Goal: Information Seeking & Learning: Learn about a topic

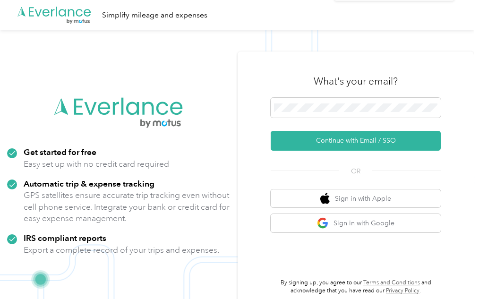
click at [457, 19] on icon at bounding box center [458, 18] width 4 height 4
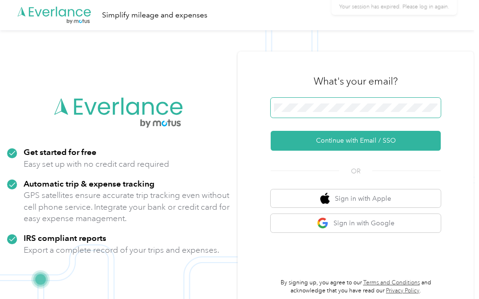
click at [307, 117] on span at bounding box center [356, 108] width 170 height 20
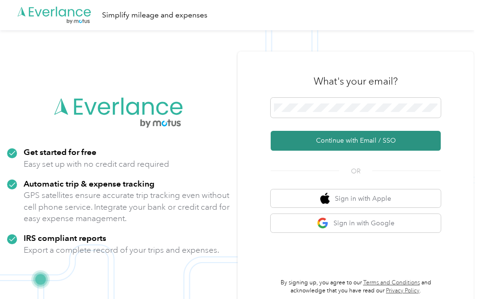
click at [326, 145] on button "Continue with Email / SSO" at bounding box center [356, 141] width 170 height 20
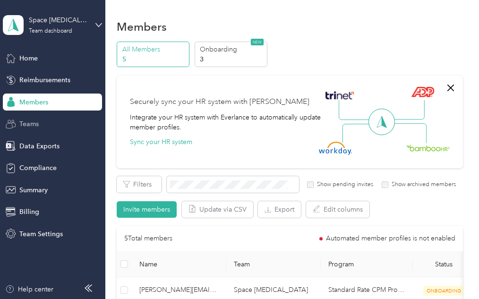
click at [23, 129] on div "Teams" at bounding box center [52, 124] width 99 height 17
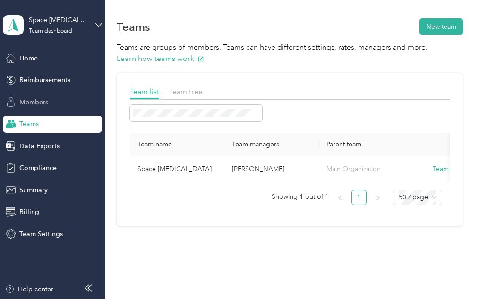
click at [18, 101] on div "Members" at bounding box center [52, 102] width 99 height 17
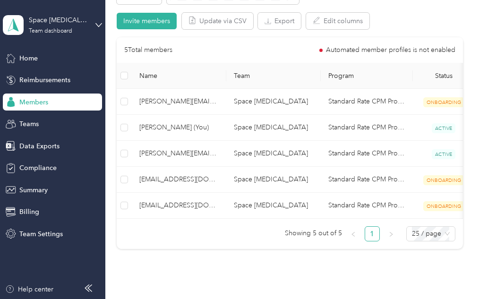
scroll to position [189, 0]
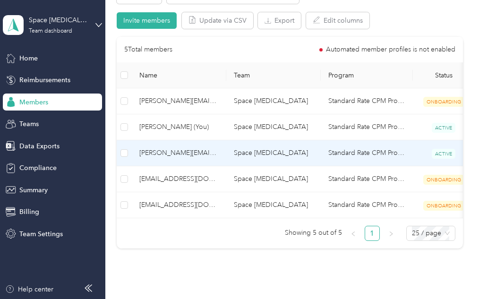
click at [158, 154] on span "[PERSON_NAME][EMAIL_ADDRESS][DOMAIN_NAME]" at bounding box center [178, 153] width 79 height 10
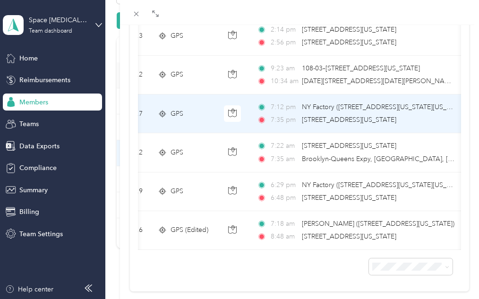
scroll to position [667, 0]
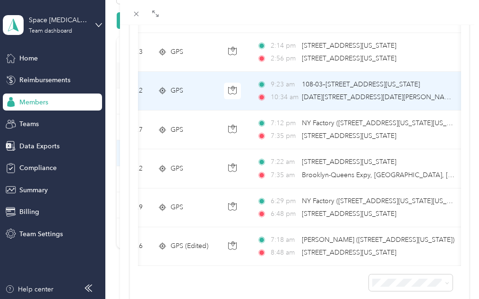
click at [314, 89] on span "108-03–[STREET_ADDRESS][US_STATE]" at bounding box center [361, 84] width 118 height 10
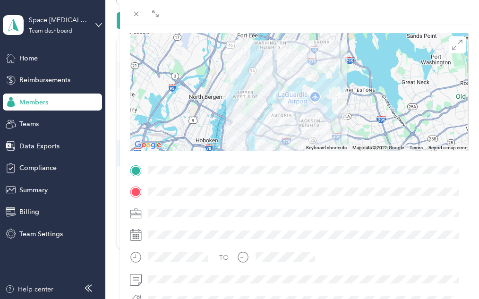
scroll to position [57, 0]
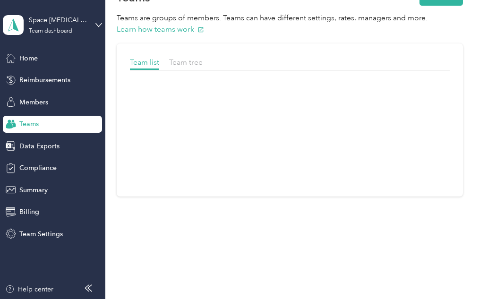
scroll to position [36, 0]
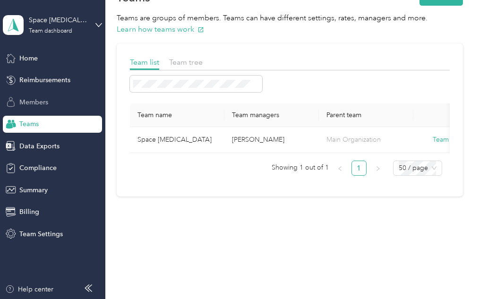
click at [40, 98] on span "Members" at bounding box center [33, 102] width 29 height 10
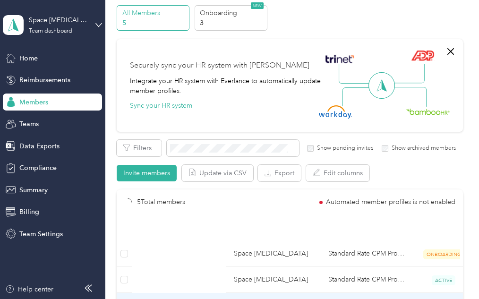
scroll to position [189, 0]
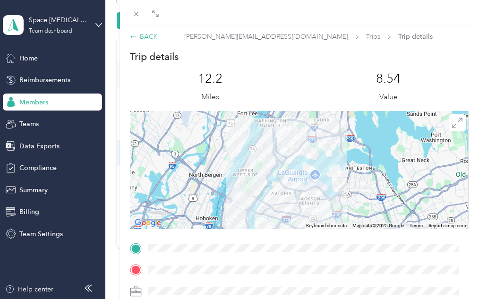
click at [143, 35] on div "BACK" at bounding box center [144, 37] width 28 height 10
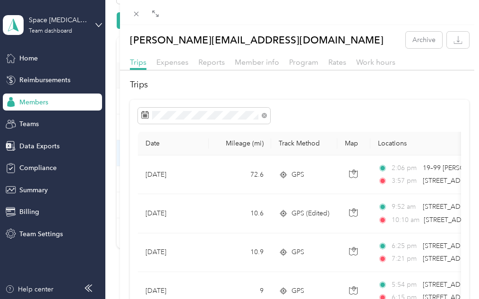
click at [85, 284] on div "[PERSON_NAME][EMAIL_ADDRESS][DOMAIN_NAME] Archive Trips Expenses Reports Member…" at bounding box center [239, 149] width 479 height 299
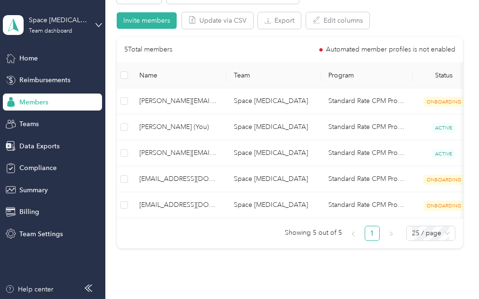
click at [43, 99] on span "Members" at bounding box center [33, 102] width 29 height 10
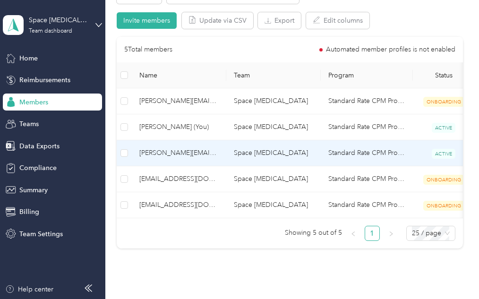
click at [157, 152] on span "[PERSON_NAME][EMAIL_ADDRESS][DOMAIN_NAME]" at bounding box center [178, 153] width 79 height 10
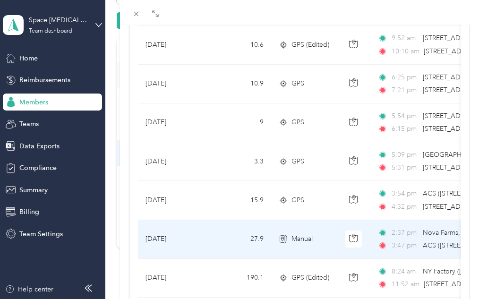
scroll to position [189, 0]
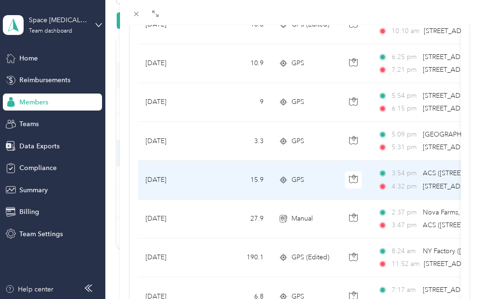
click at [442, 179] on span "ACS ([STREET_ADDRESS][US_STATE])" at bounding box center [479, 173] width 113 height 10
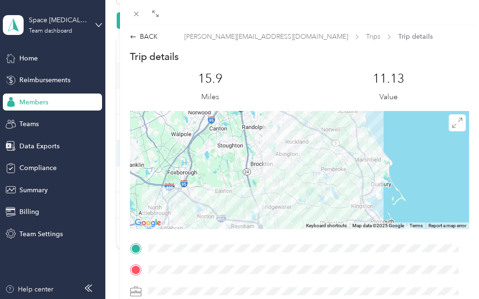
drag, startPoint x: 280, startPoint y: 145, endPoint x: 240, endPoint y: 175, distance: 50.9
click at [240, 175] on div at bounding box center [300, 170] width 340 height 118
click at [147, 35] on div "BACK" at bounding box center [144, 37] width 28 height 10
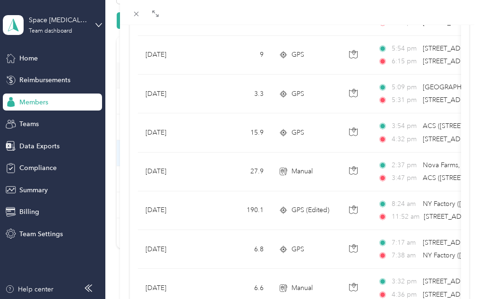
scroll to position [284, 0]
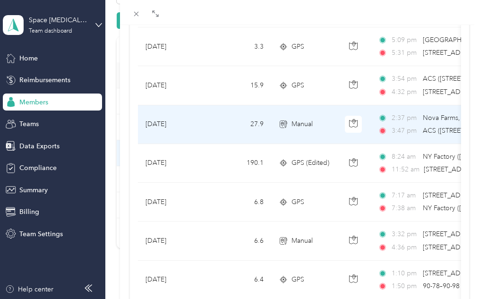
click at [446, 120] on span "Nova Farms, [STREET_ADDRESS]" at bounding box center [472, 118] width 99 height 8
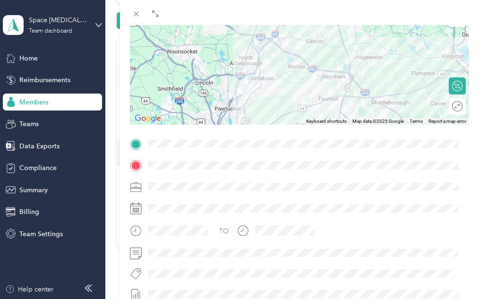
scroll to position [57, 0]
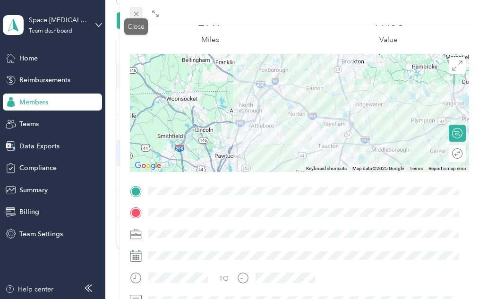
click at [138, 15] on icon at bounding box center [136, 14] width 8 height 8
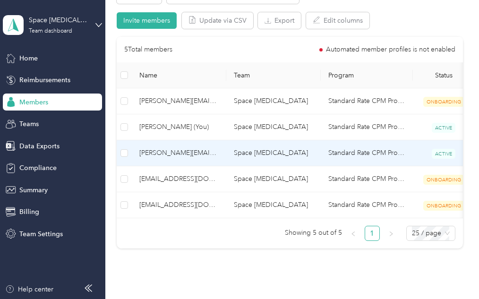
click at [166, 148] on span "[PERSON_NAME][EMAIL_ADDRESS][DOMAIN_NAME]" at bounding box center [178, 153] width 79 height 10
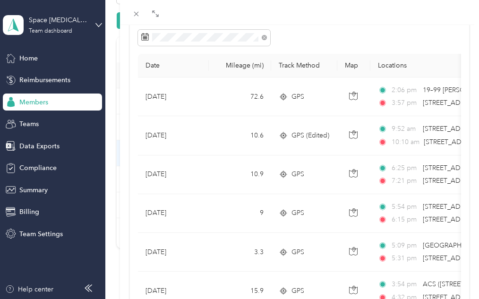
scroll to position [95, 0]
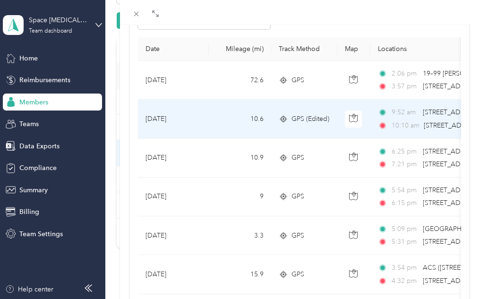
click at [431, 117] on span "[STREET_ADDRESS][PERSON_NAME]" at bounding box center [479, 112] width 112 height 10
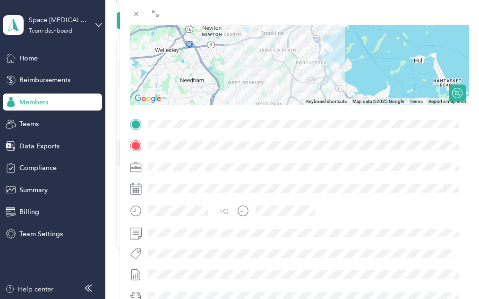
scroll to position [47, 0]
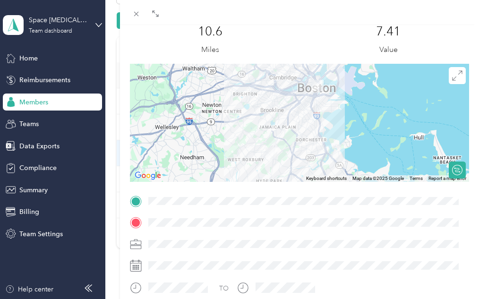
click at [321, 112] on div at bounding box center [300, 123] width 340 height 118
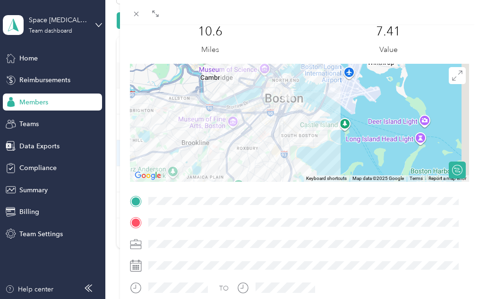
drag, startPoint x: 314, startPoint y: 99, endPoint x: 285, endPoint y: 139, distance: 49.2
click at [285, 139] on div at bounding box center [300, 123] width 340 height 118
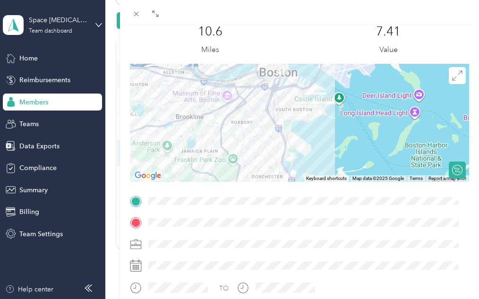
drag, startPoint x: 287, startPoint y: 151, endPoint x: 284, endPoint y: 123, distance: 28.5
click at [284, 123] on div at bounding box center [300, 123] width 340 height 118
click at [137, 15] on icon at bounding box center [136, 14] width 5 height 5
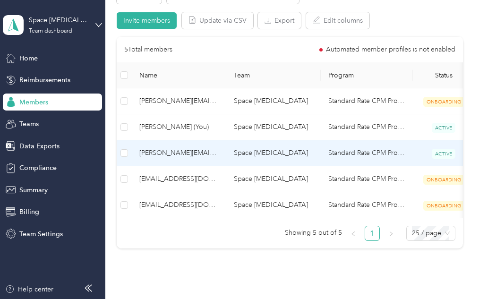
click at [155, 153] on span "[PERSON_NAME][EMAIL_ADDRESS][DOMAIN_NAME]" at bounding box center [178, 153] width 79 height 10
